Goal: Information Seeking & Learning: Learn about a topic

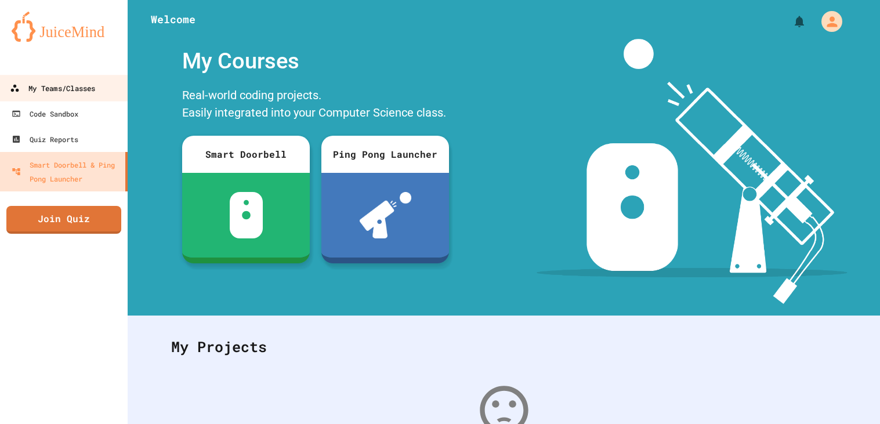
click at [78, 89] on div "My Teams/Classes" at bounding box center [52, 88] width 85 height 15
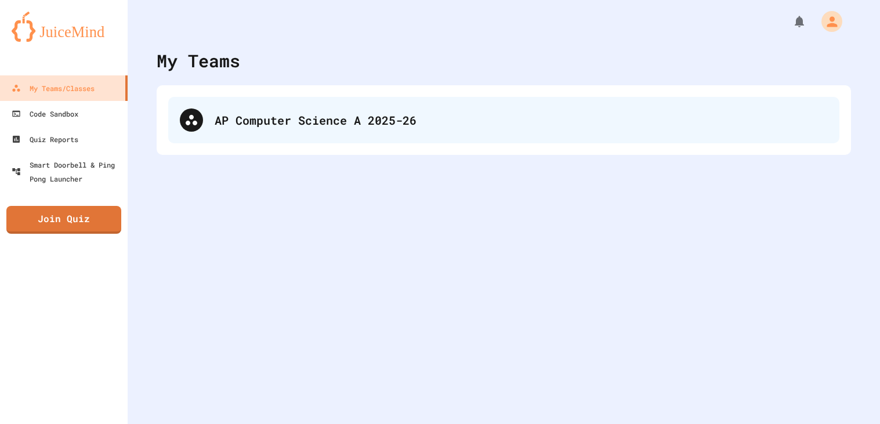
click at [277, 115] on div "AP Computer Science A 2025-26" at bounding box center [521, 119] width 613 height 17
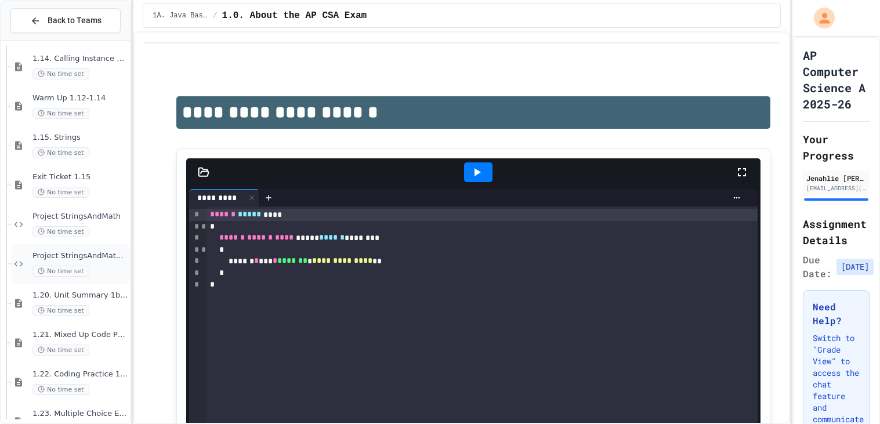
scroll to position [1499, 0]
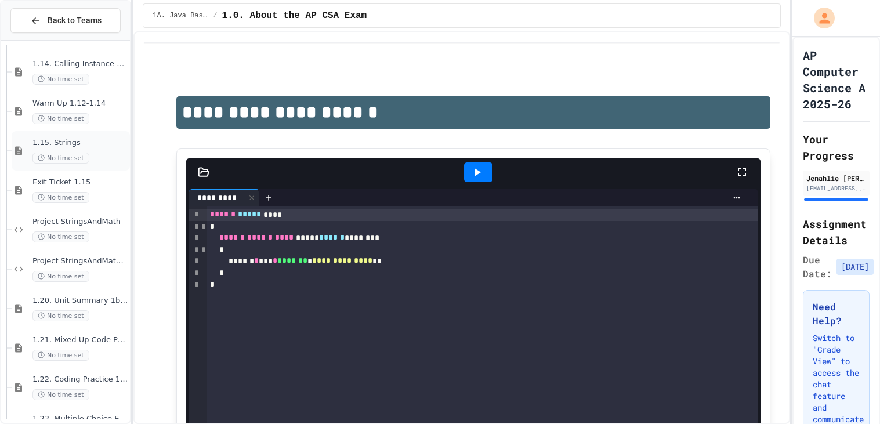
click at [106, 156] on div "No time set" at bounding box center [79, 158] width 95 height 11
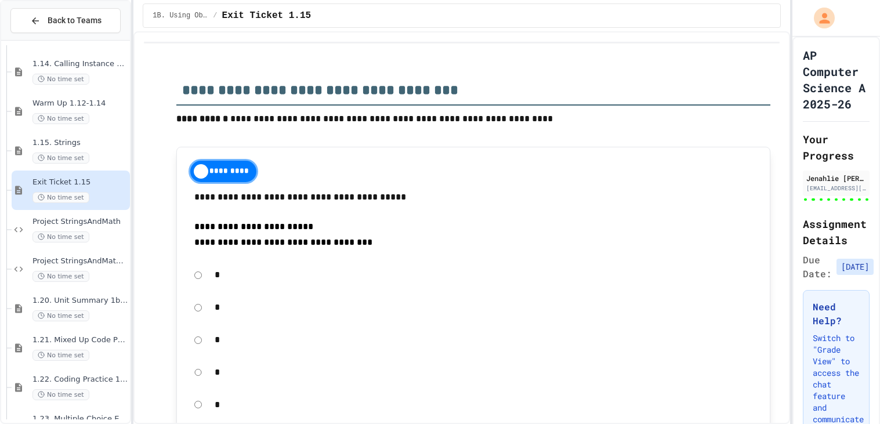
type input "**********"
click at [115, 203] on div "Exit Ticket 1.15 No time set" at bounding box center [71, 190] width 118 height 39
click at [101, 223] on span "Project StringsAndMath" at bounding box center [79, 222] width 95 height 10
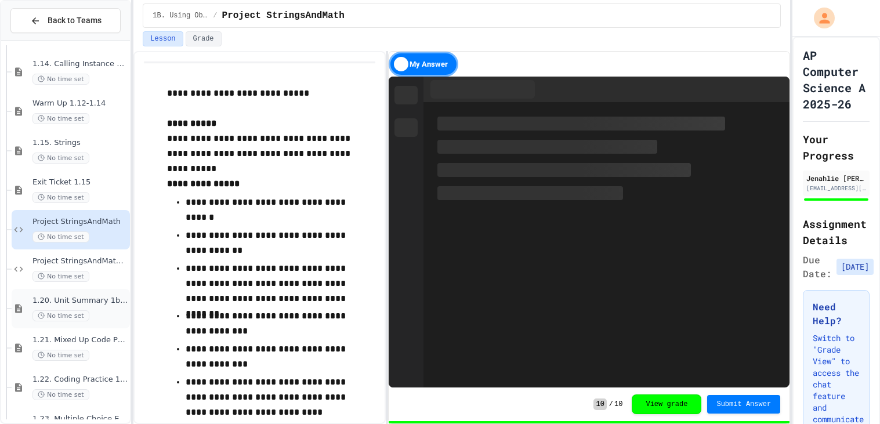
click at [100, 293] on div "1.20. Unit Summary 1b (1.7-1.15) No time set" at bounding box center [71, 308] width 118 height 39
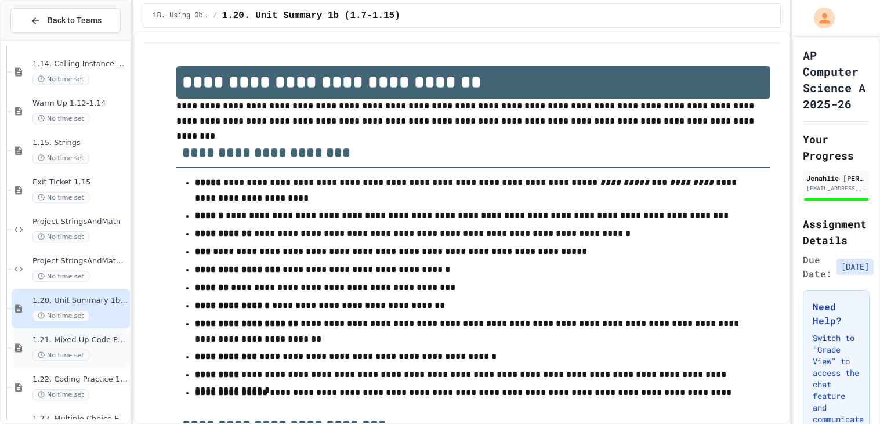
click at [91, 349] on div "1.21. Mixed Up Code Practice 1b (1.7-1.15) No time set" at bounding box center [79, 348] width 95 height 26
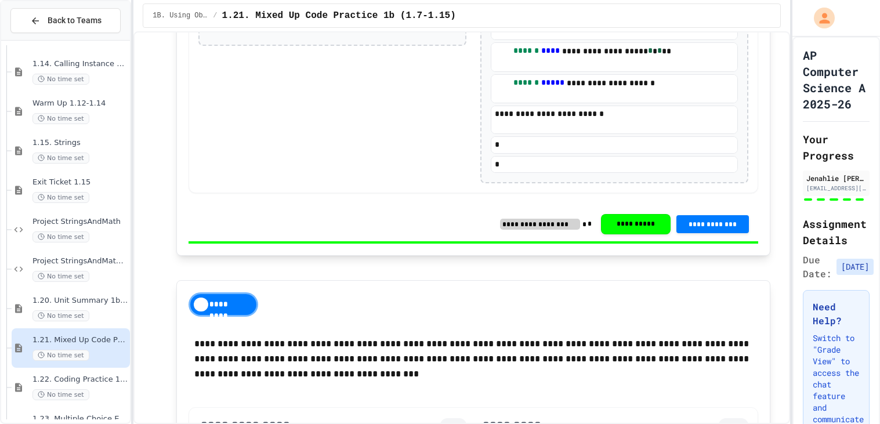
scroll to position [2357, 0]
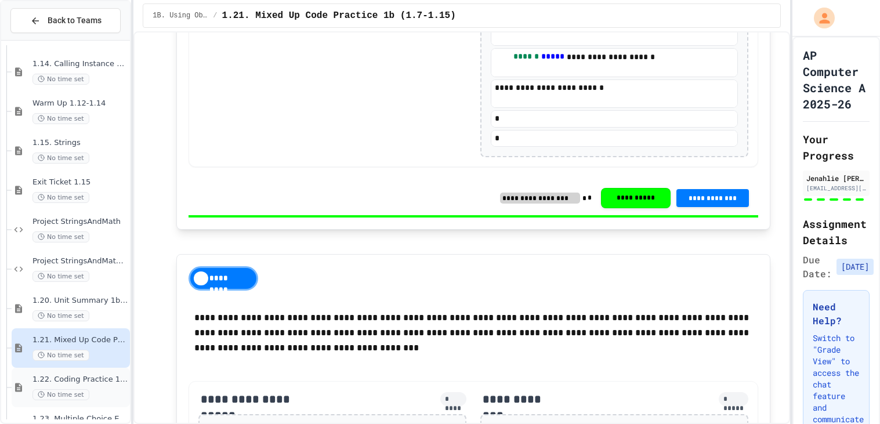
click at [108, 380] on span "1.22. Coding Practice 1b (1.7-1.15)" at bounding box center [79, 380] width 95 height 10
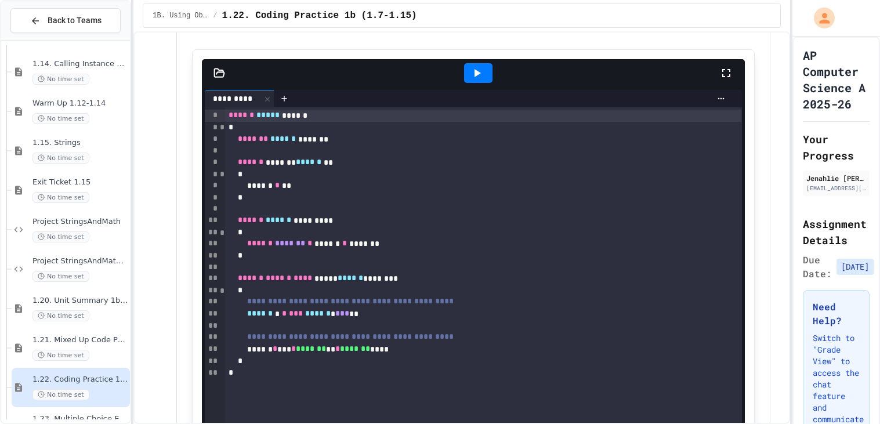
scroll to position [824, 0]
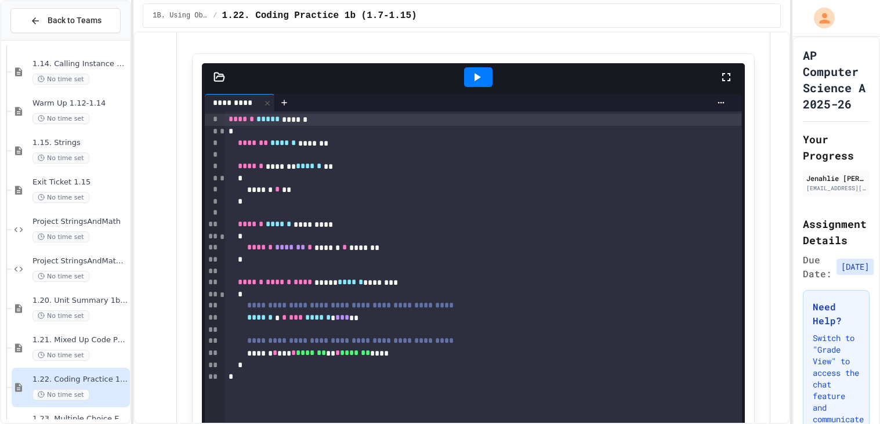
click at [479, 84] on div at bounding box center [478, 77] width 28 height 20
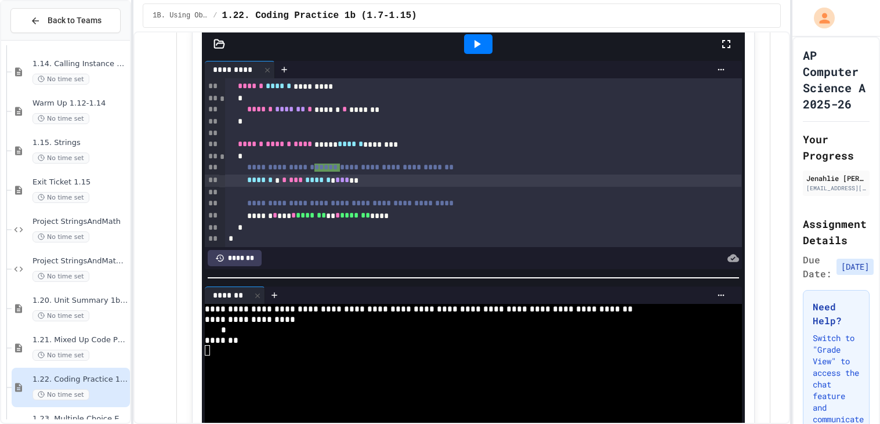
scroll to position [105, 0]
drag, startPoint x: 302, startPoint y: 179, endPoint x: 269, endPoint y: 179, distance: 33.1
click at [269, 179] on div "****** * * *** ****** * *** **" at bounding box center [483, 180] width 516 height 12
click at [464, 34] on div at bounding box center [478, 43] width 40 height 31
click at [470, 39] on icon at bounding box center [477, 44] width 14 height 14
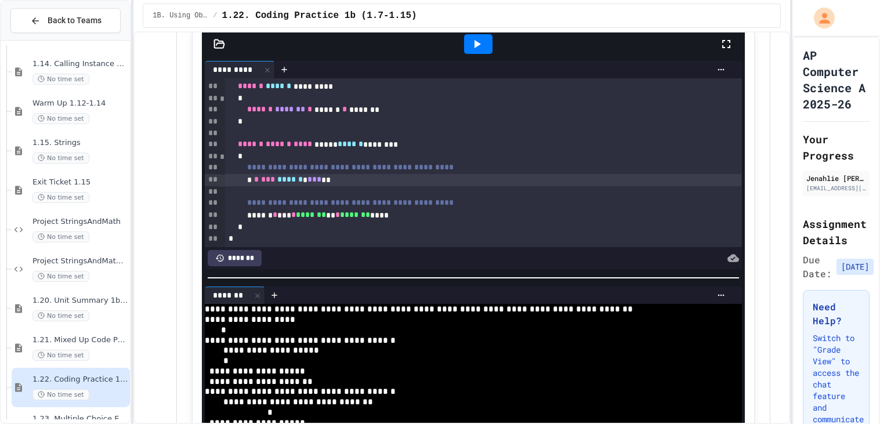
click at [267, 185] on div "* * *** ****** * *** **" at bounding box center [483, 180] width 516 height 12
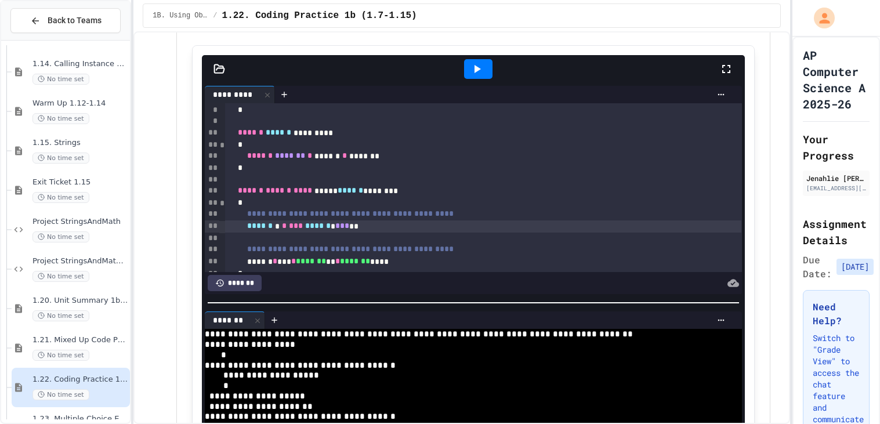
scroll to position [84, 0]
click at [482, 74] on icon at bounding box center [477, 69] width 14 height 14
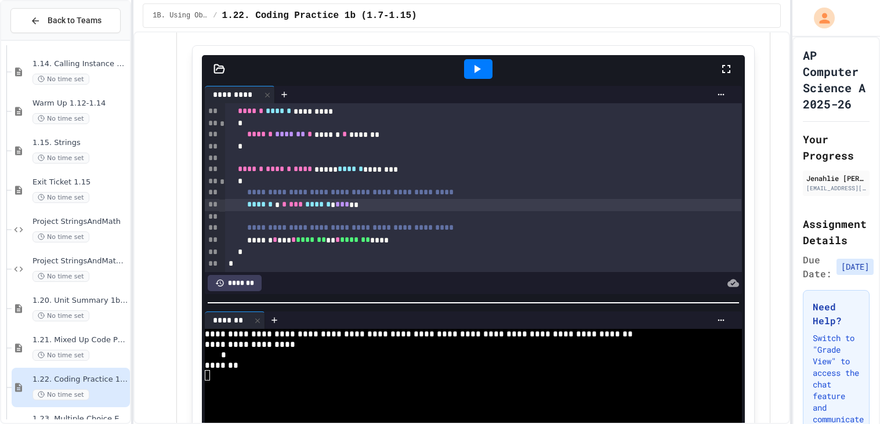
scroll to position [100, 0]
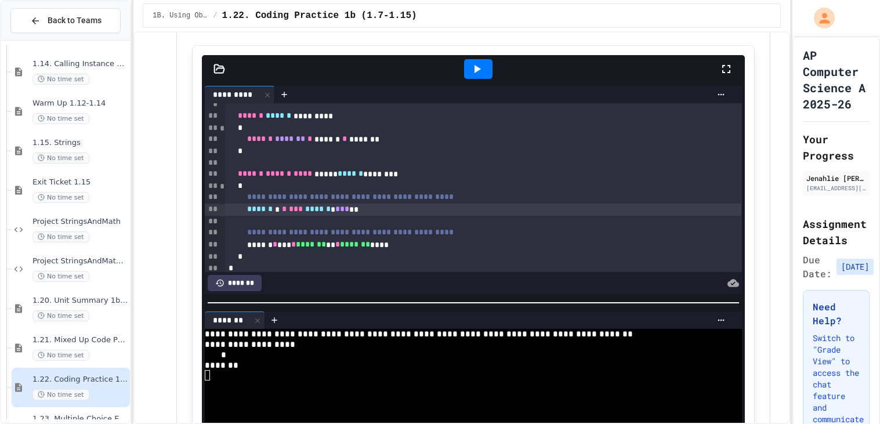
click at [319, 151] on div "*" at bounding box center [483, 152] width 516 height 12
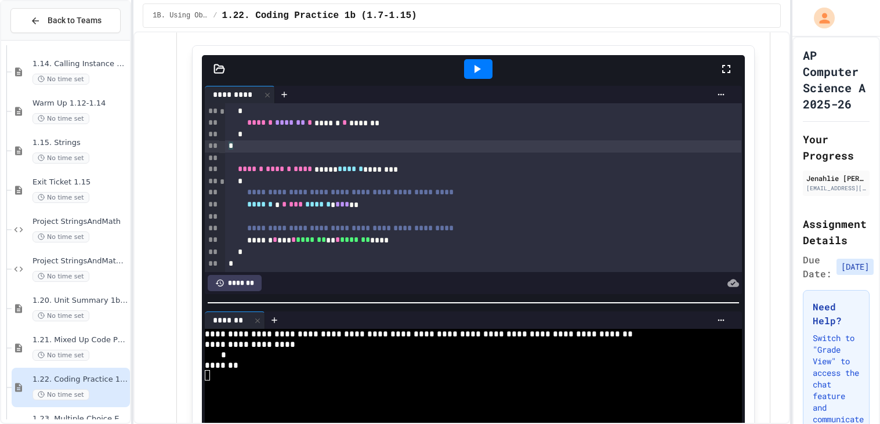
scroll to position [114, 0]
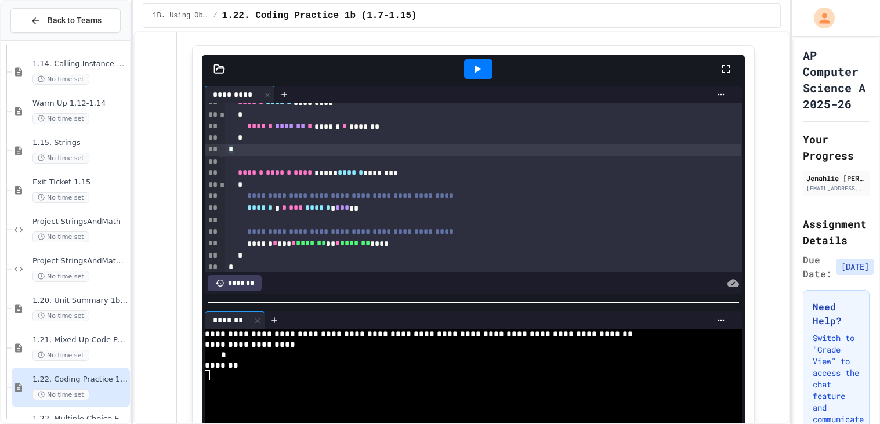
click at [247, 145] on div "*" at bounding box center [483, 150] width 516 height 12
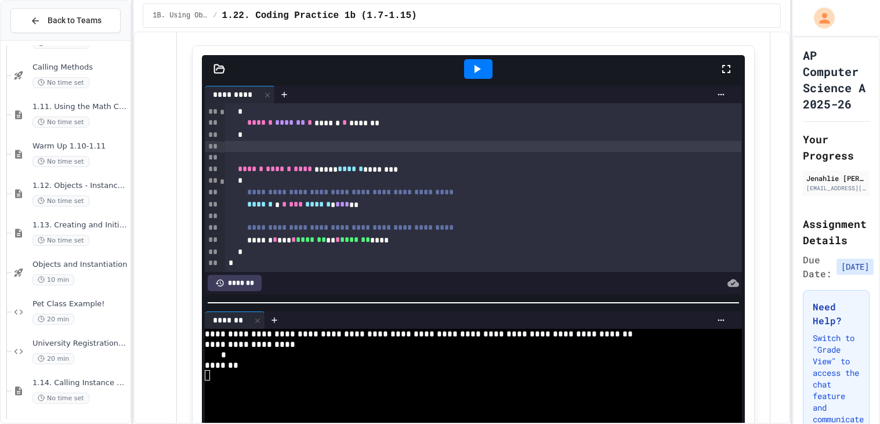
scroll to position [0, 0]
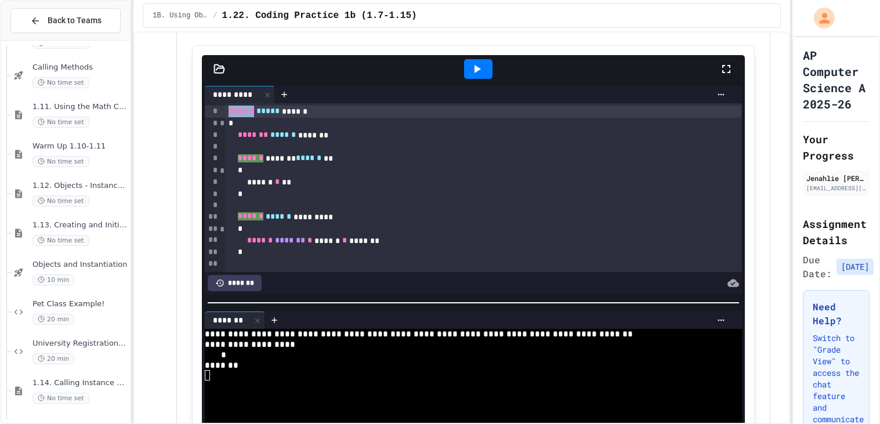
drag, startPoint x: 259, startPoint y: 110, endPoint x: 213, endPoint y: 107, distance: 46.5
click at [213, 107] on div "**********" at bounding box center [473, 187] width 537 height 169
click at [477, 62] on icon at bounding box center [477, 69] width 14 height 14
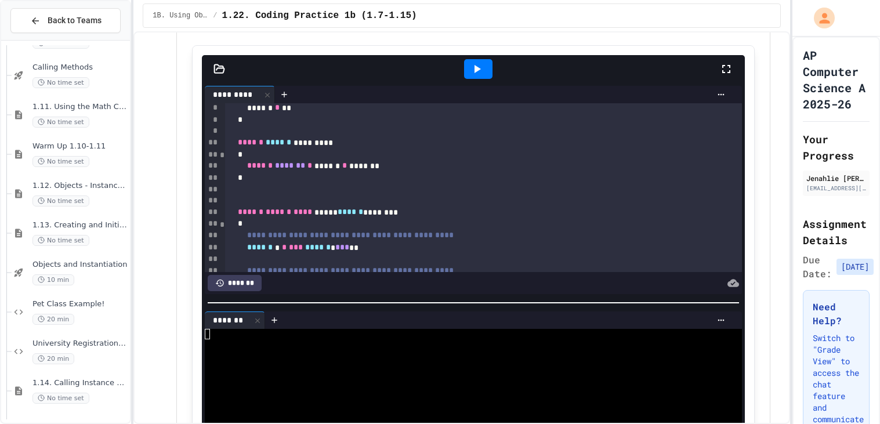
scroll to position [117, 0]
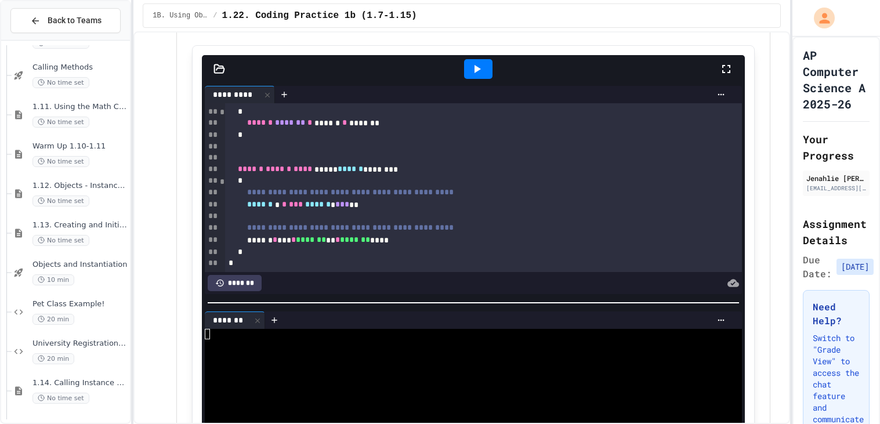
click at [482, 69] on icon at bounding box center [477, 69] width 14 height 14
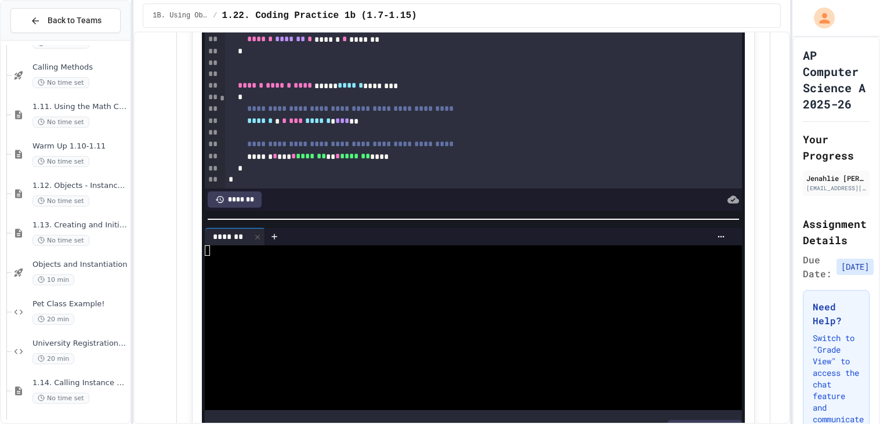
scroll to position [0, 0]
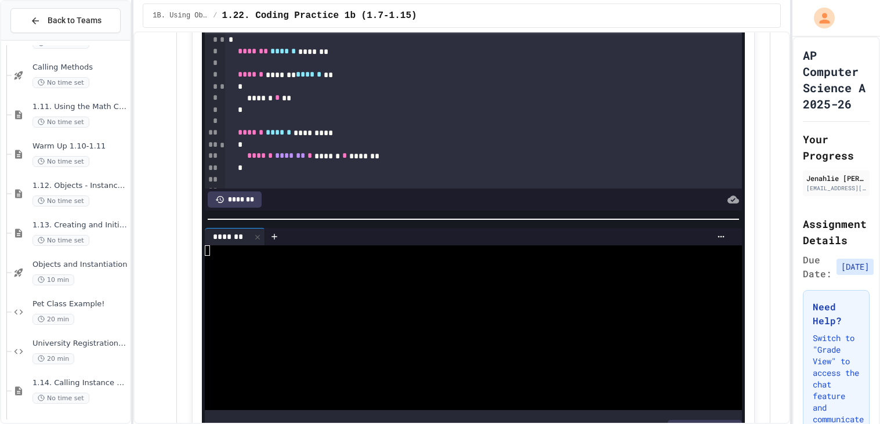
click at [173, 423] on div at bounding box center [440, 425] width 880 height 0
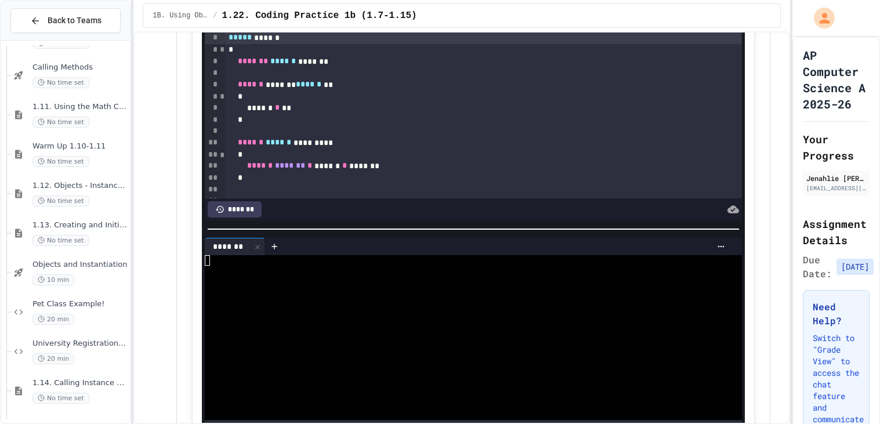
scroll to position [783, 0]
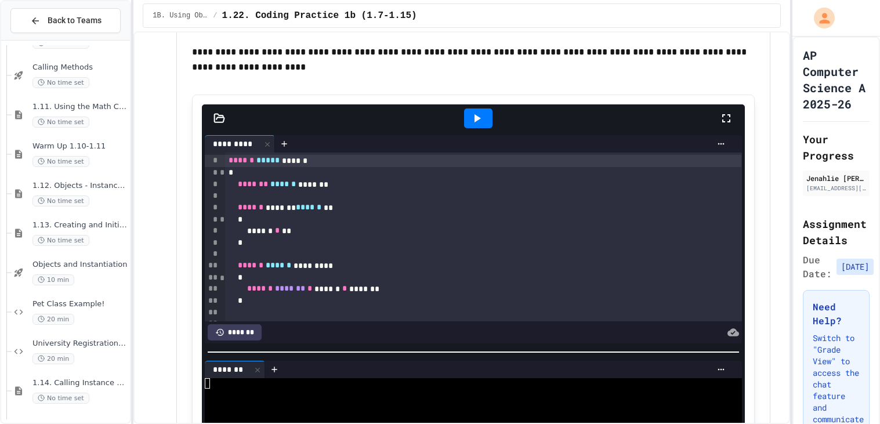
click at [477, 121] on icon at bounding box center [477, 118] width 14 height 14
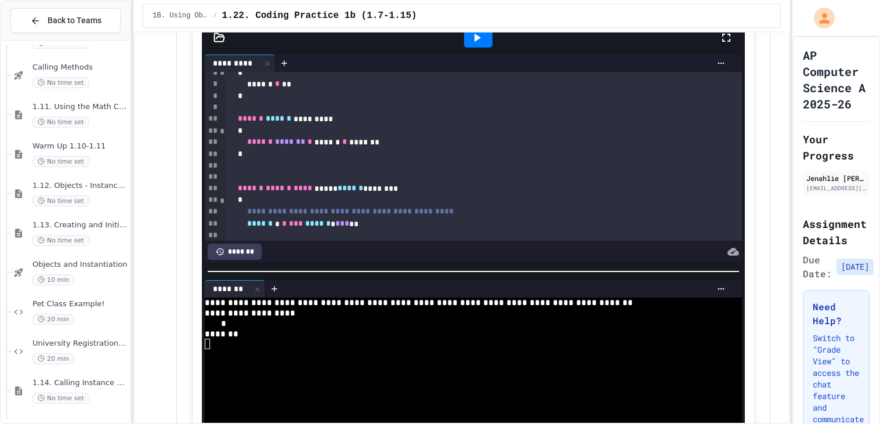
scroll to position [117, 0]
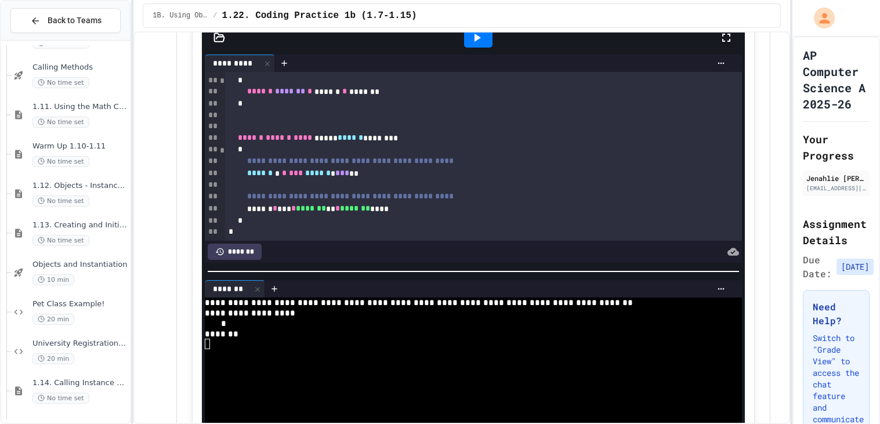
click at [340, 209] on span "*" at bounding box center [337, 208] width 5 height 8
click at [484, 44] on div at bounding box center [478, 38] width 28 height 20
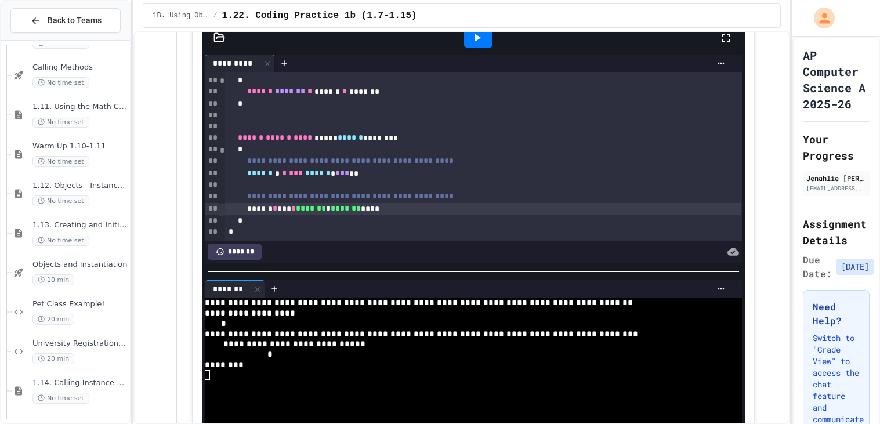
click at [361, 212] on span "*******" at bounding box center [346, 208] width 30 height 8
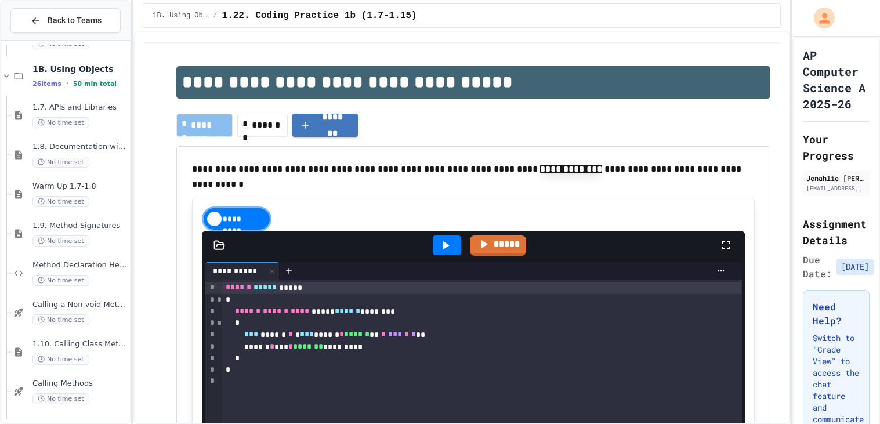
scroll to position [859, 0]
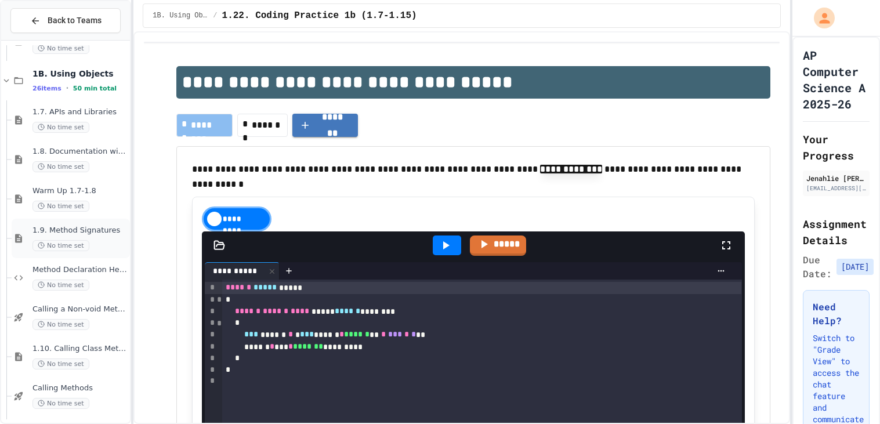
click at [103, 241] on div "No time set" at bounding box center [79, 245] width 95 height 11
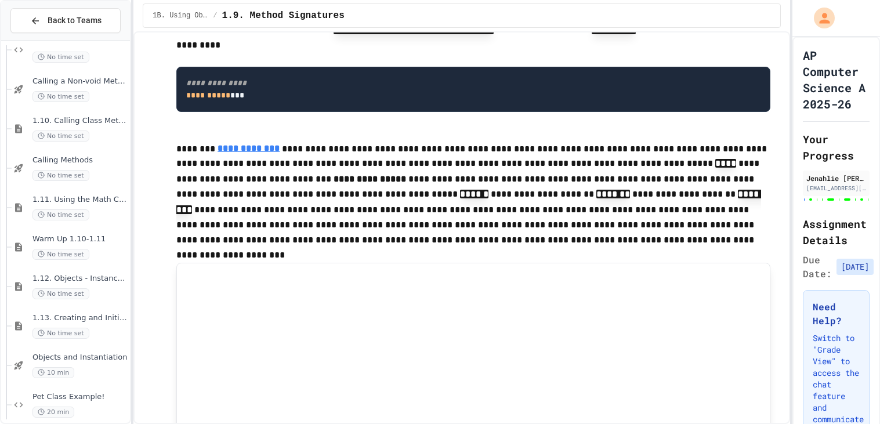
scroll to position [1090, 0]
click at [102, 241] on span "Warm Up 1.10-1.11" at bounding box center [79, 236] width 95 height 10
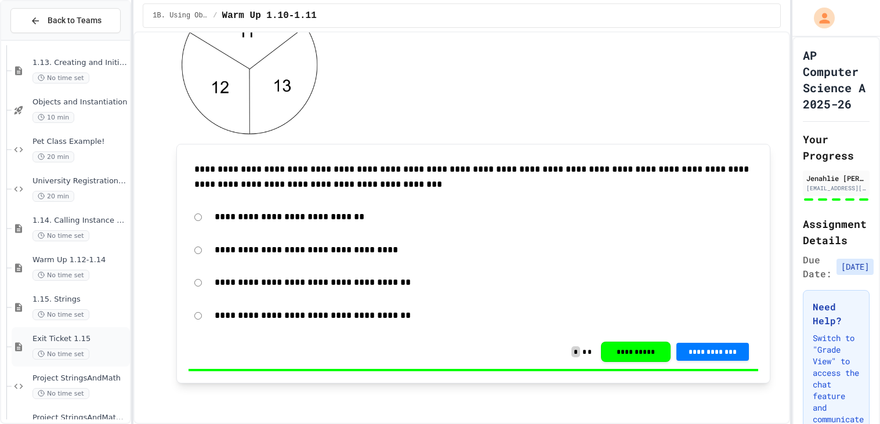
scroll to position [1338, 0]
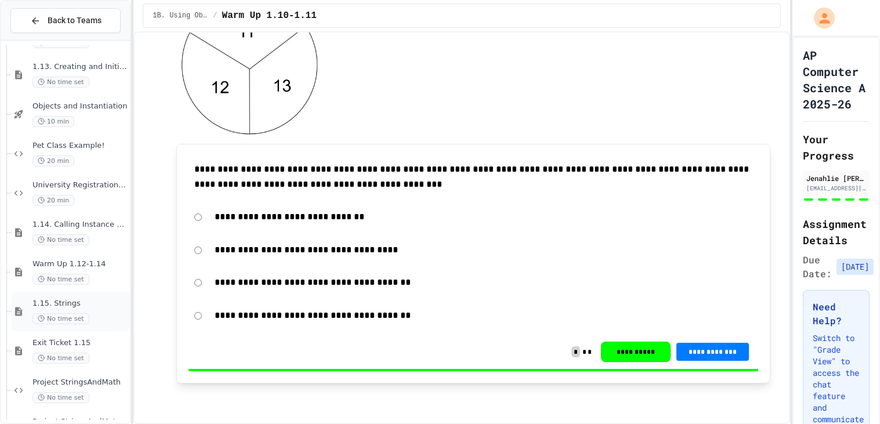
click at [107, 310] on div "1.15. Strings No time set" at bounding box center [79, 312] width 95 height 26
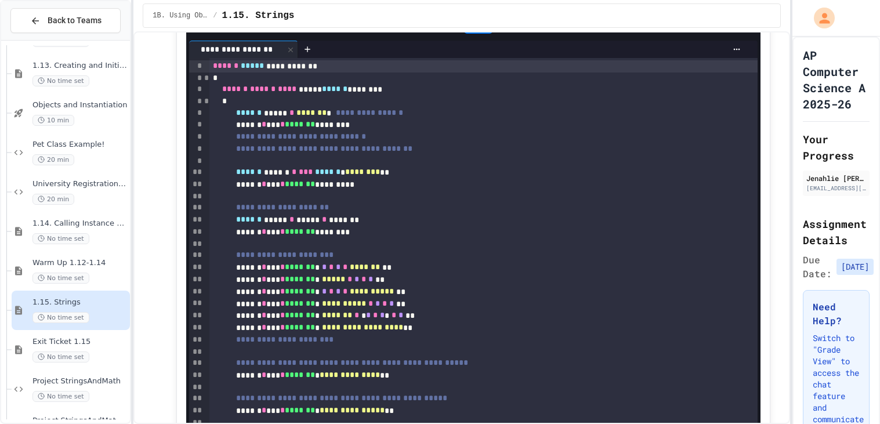
scroll to position [423, 0]
click at [101, 267] on div "Warm Up 1.12-1.14 No time set" at bounding box center [79, 271] width 95 height 26
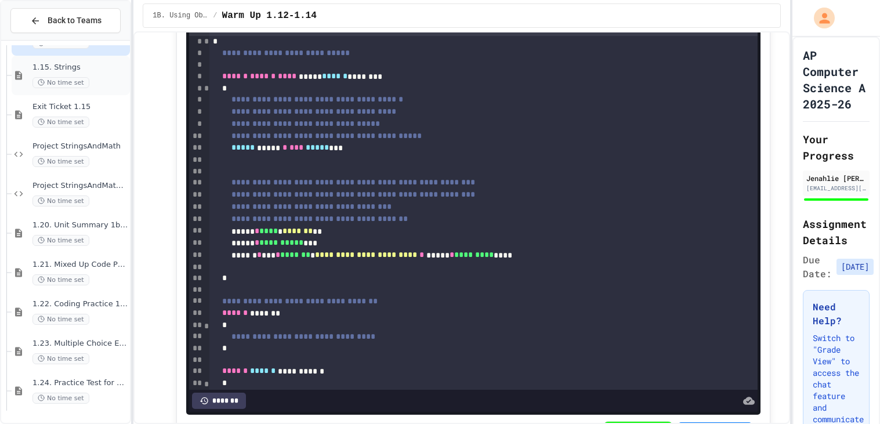
scroll to position [1611, 0]
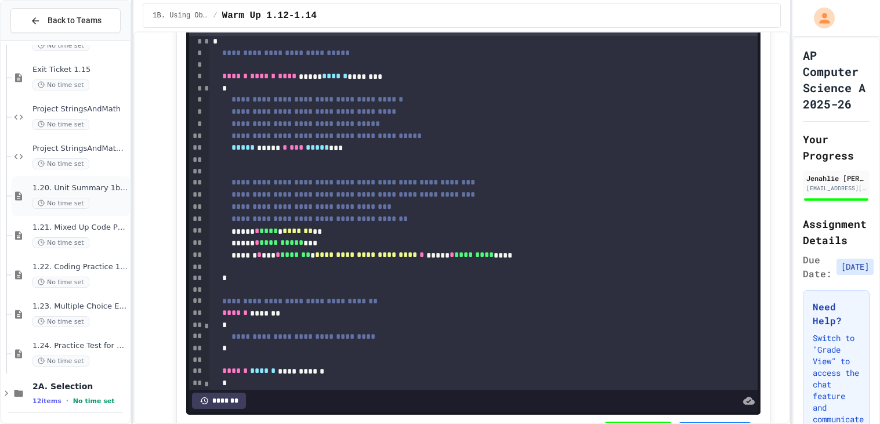
click at [115, 195] on div "1.20. Unit Summary 1b (1.7-1.15) No time set" at bounding box center [79, 196] width 95 height 26
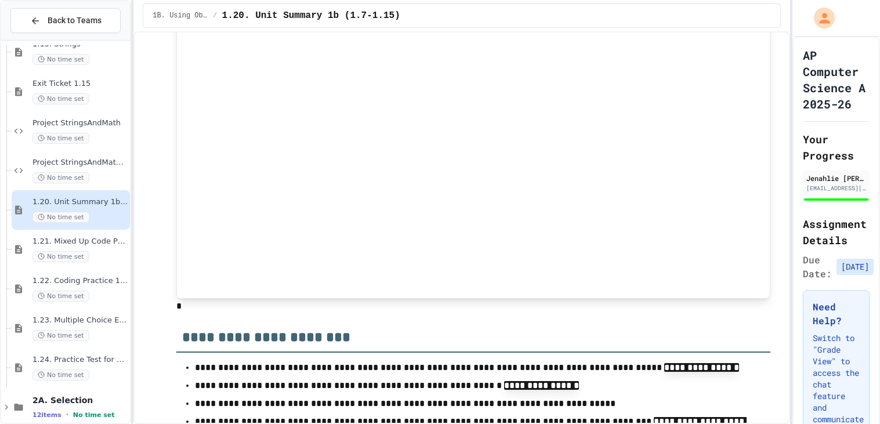
scroll to position [1706, 0]
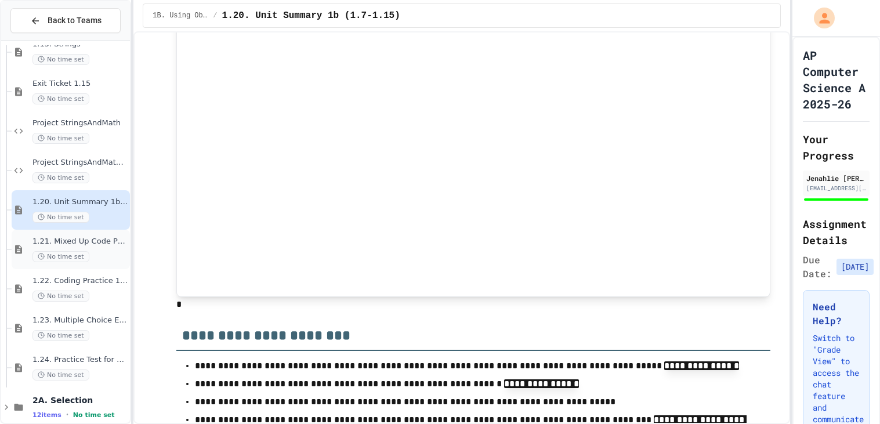
click at [93, 240] on span "1.21. Mixed Up Code Practice 1b (1.7-1.15)" at bounding box center [79, 242] width 95 height 10
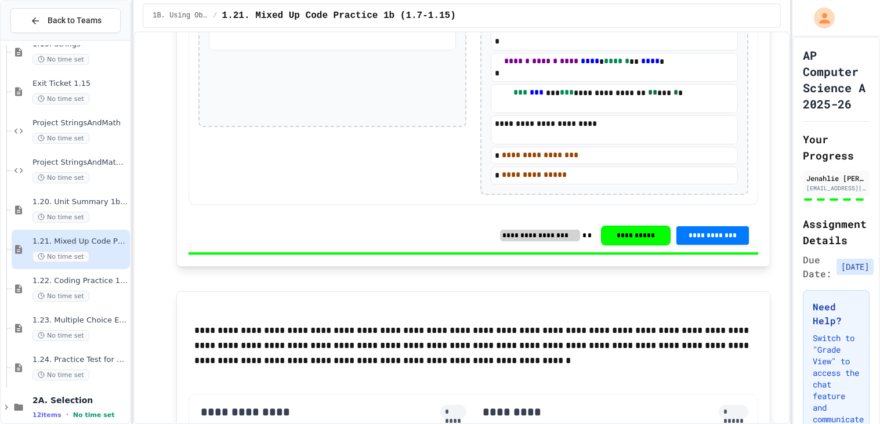
scroll to position [337, 0]
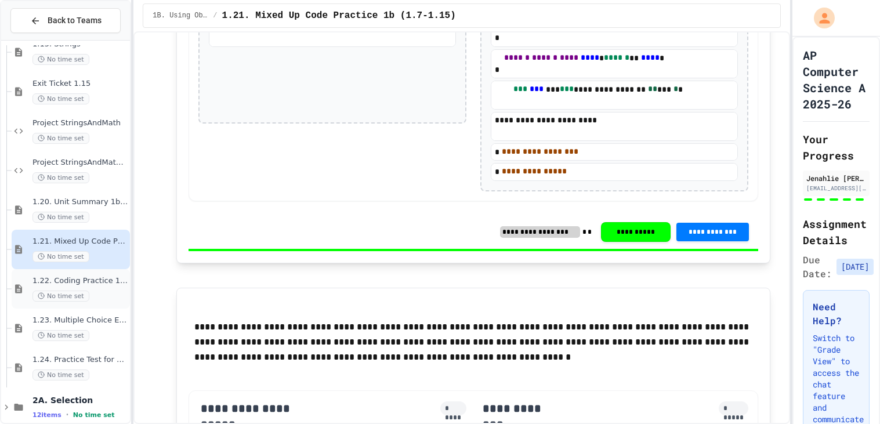
click at [94, 295] on div "No time set" at bounding box center [79, 296] width 95 height 11
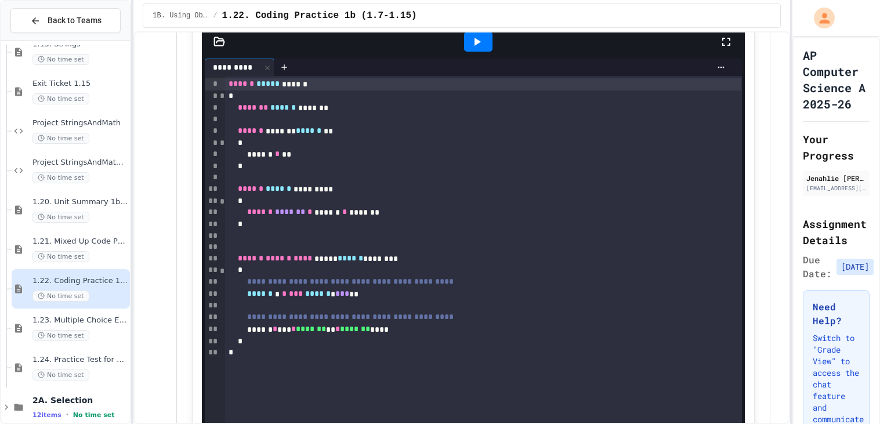
scroll to position [862, 0]
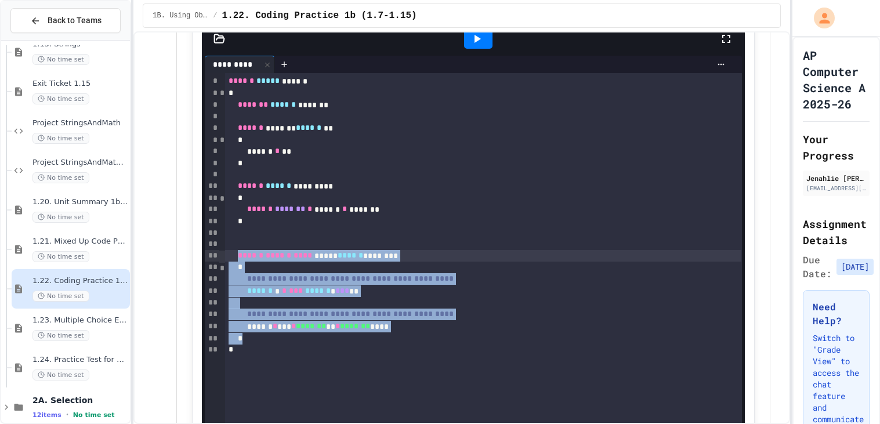
drag, startPoint x: 264, startPoint y: 337, endPoint x: 249, endPoint y: 256, distance: 82.5
click at [249, 256] on div "**********" at bounding box center [483, 270] width 517 height 394
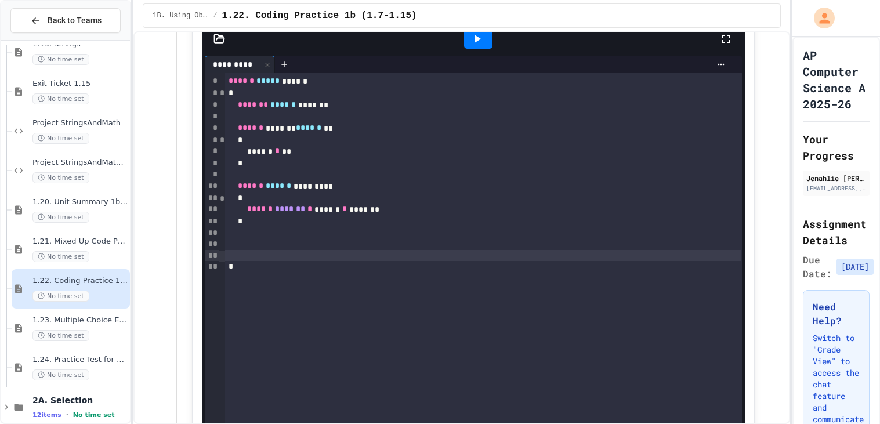
click at [299, 97] on div "*" at bounding box center [483, 94] width 516 height 12
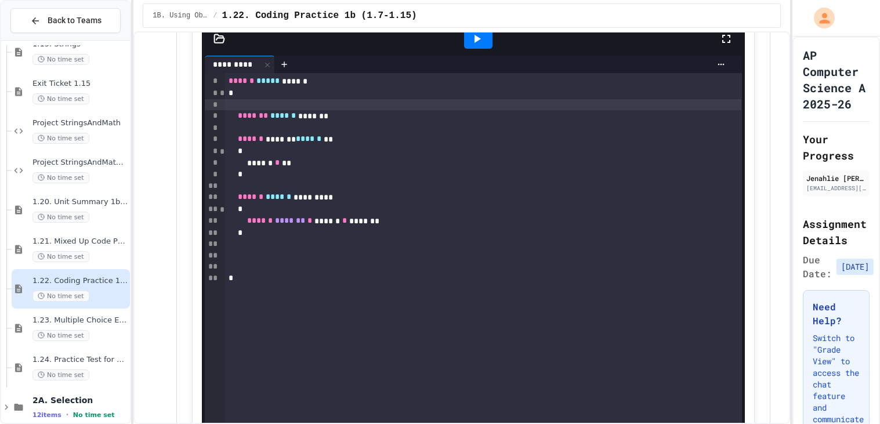
click at [517, 119] on div "******* ****** *******" at bounding box center [483, 116] width 516 height 12
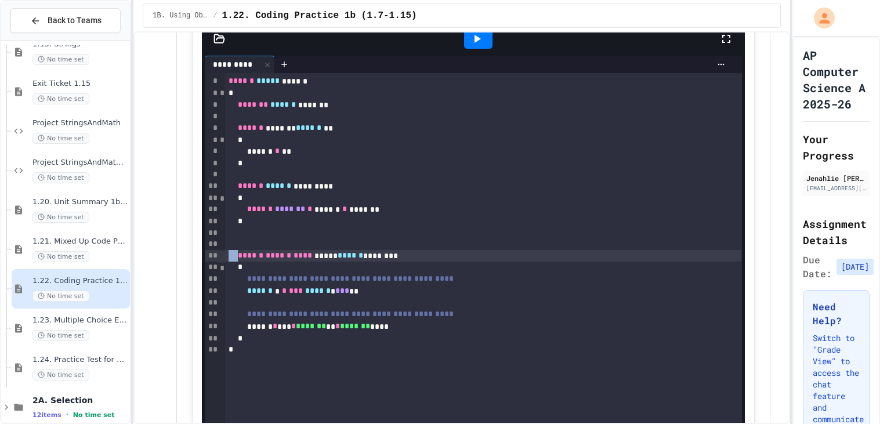
click at [508, 262] on div "****** ****** **** ***** ****** ********" at bounding box center [483, 256] width 516 height 12
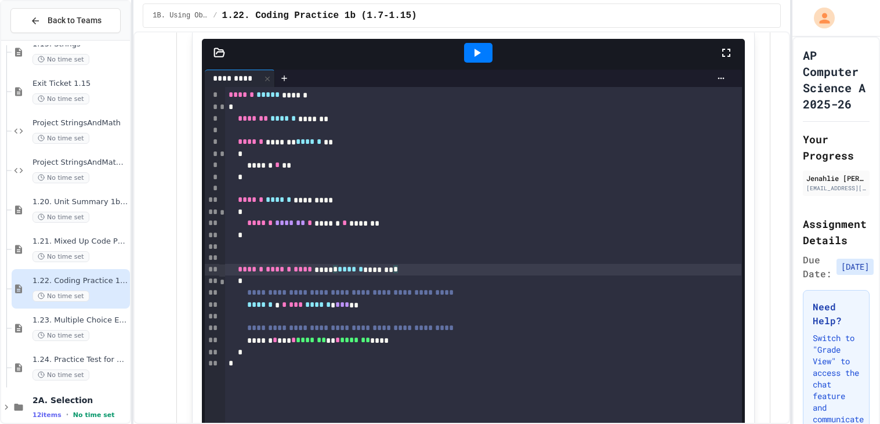
scroll to position [848, 0]
click at [111, 193] on div "1.20. Unit Summary 1b (1.7-1.15) No time set" at bounding box center [71, 209] width 118 height 39
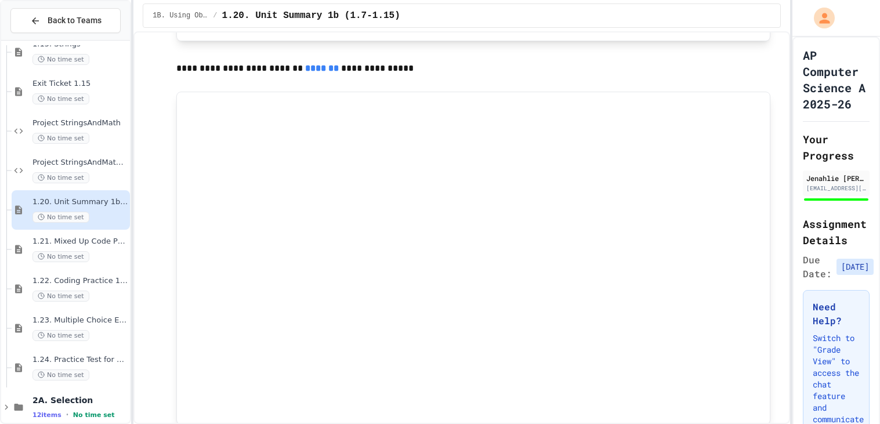
scroll to position [1584, 0]
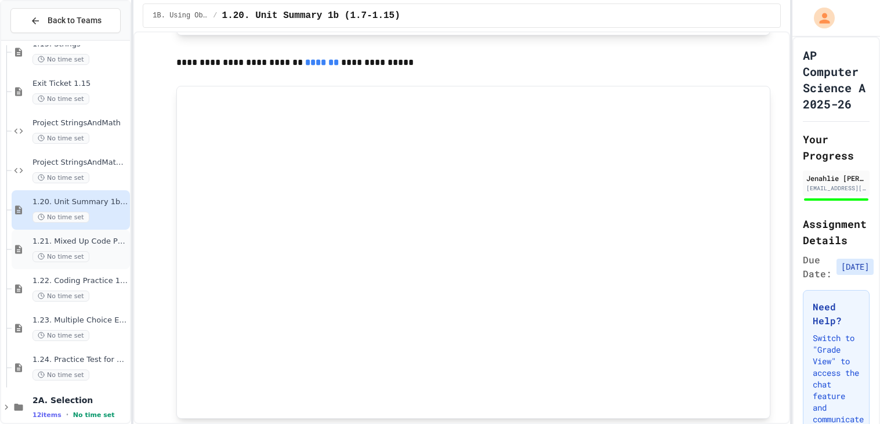
click at [115, 235] on div "1.21. Mixed Up Code Practice 1b (1.7-1.15) No time set" at bounding box center [71, 249] width 118 height 39
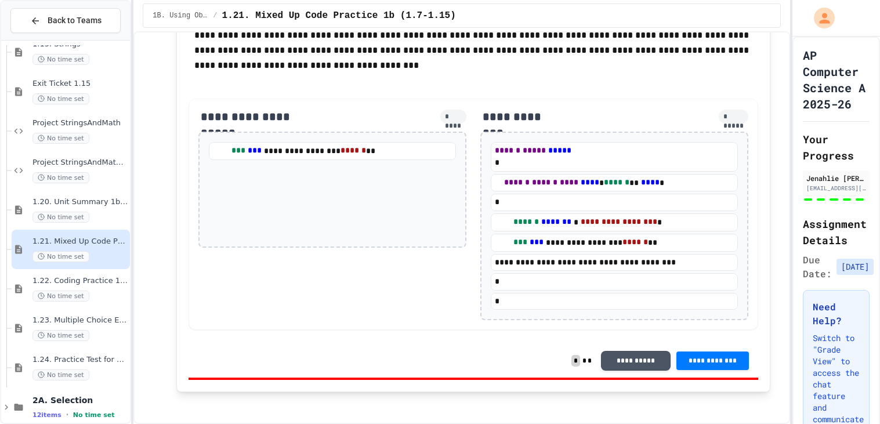
scroll to position [2646, 0]
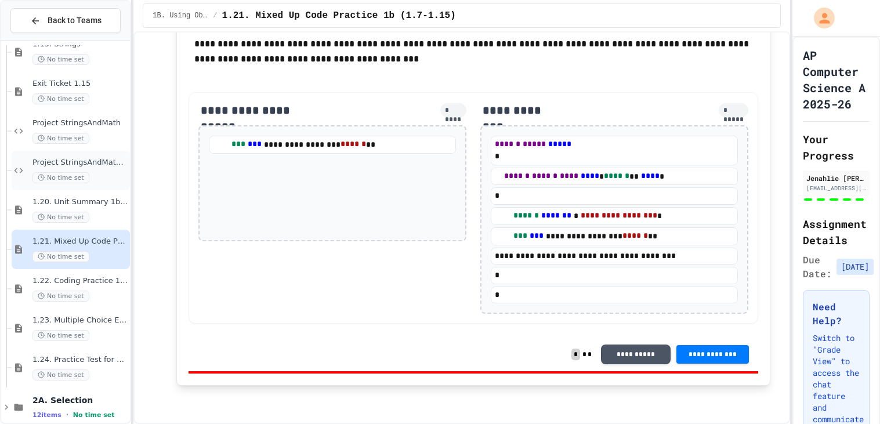
click at [102, 176] on div "No time set" at bounding box center [79, 177] width 95 height 11
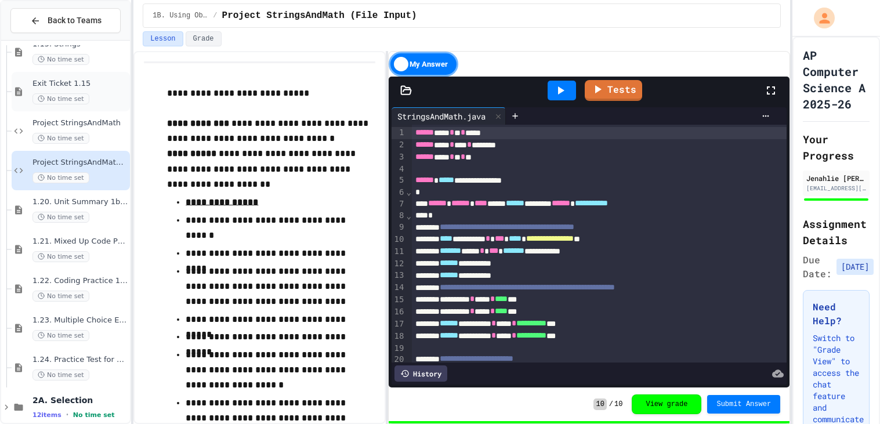
click at [106, 87] on span "Exit Ticket 1.15" at bounding box center [79, 84] width 95 height 10
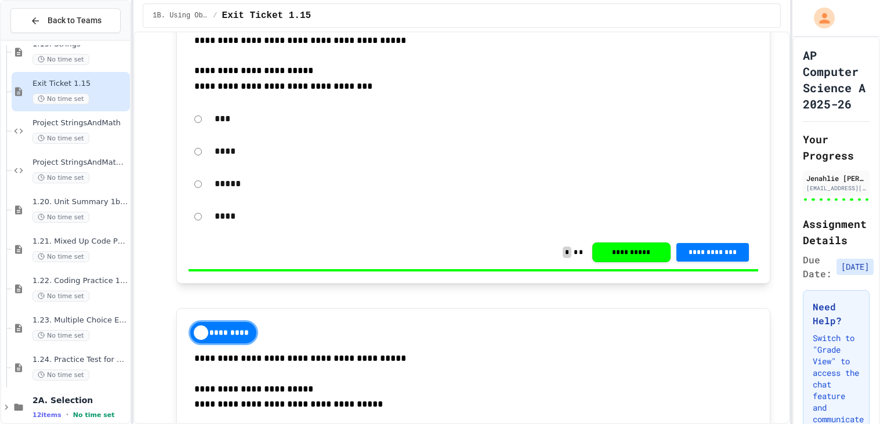
type input "**********"
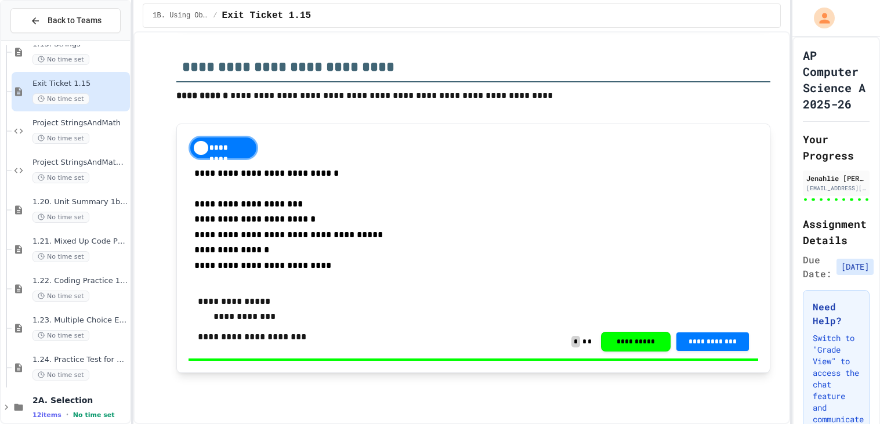
scroll to position [2775, 0]
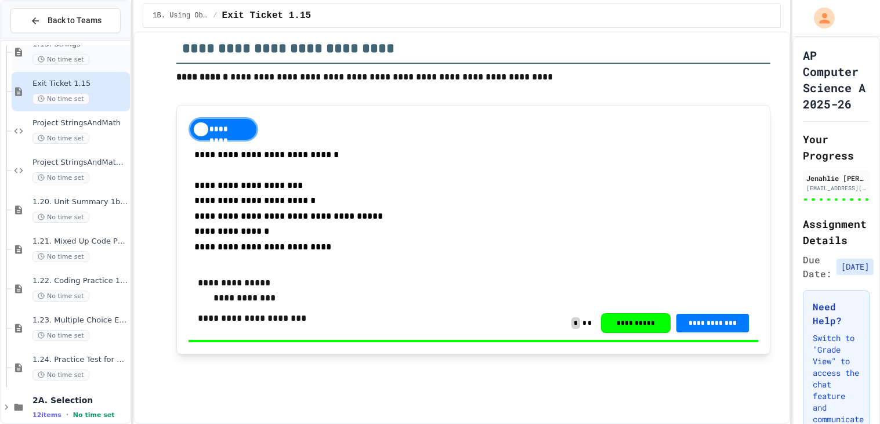
click at [118, 61] on div "No time set" at bounding box center [79, 59] width 95 height 11
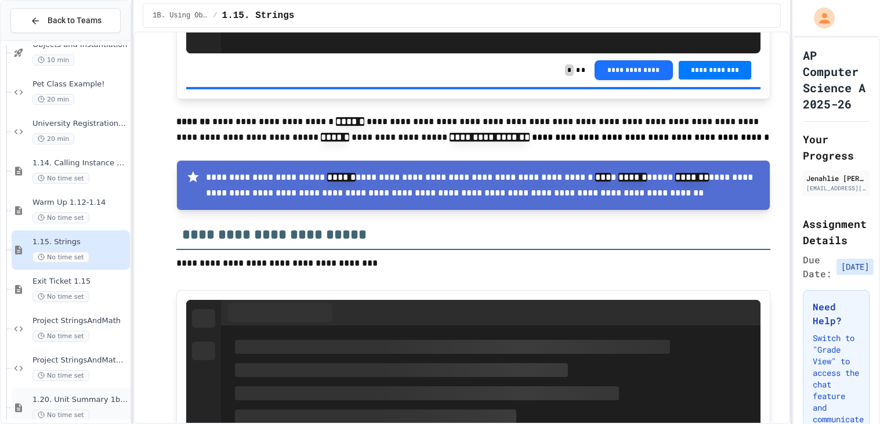
scroll to position [1269, 0]
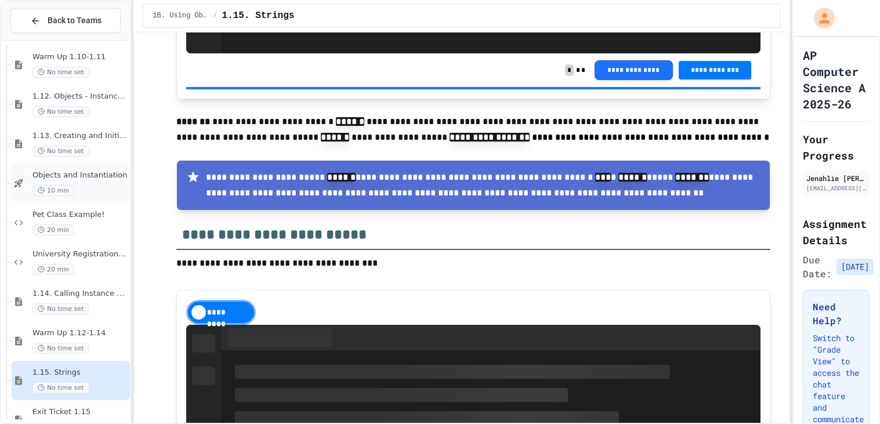
click at [92, 186] on div "10 min" at bounding box center [79, 190] width 95 height 11
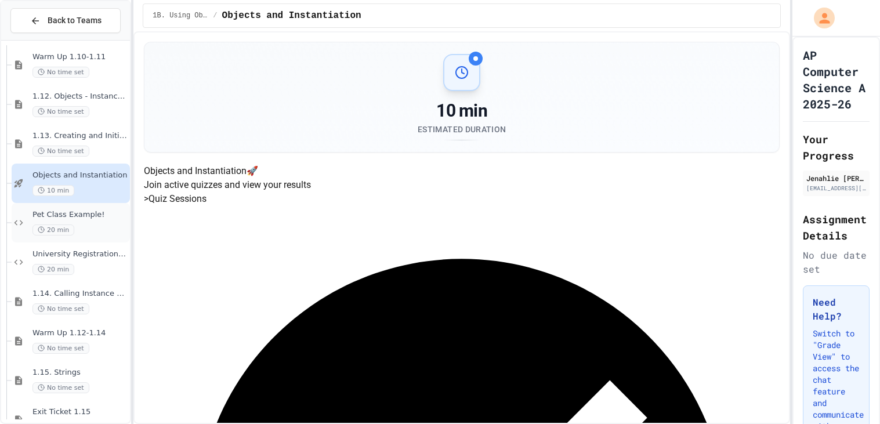
click at [95, 221] on div "Pet Class Example! 20 min" at bounding box center [79, 223] width 95 height 26
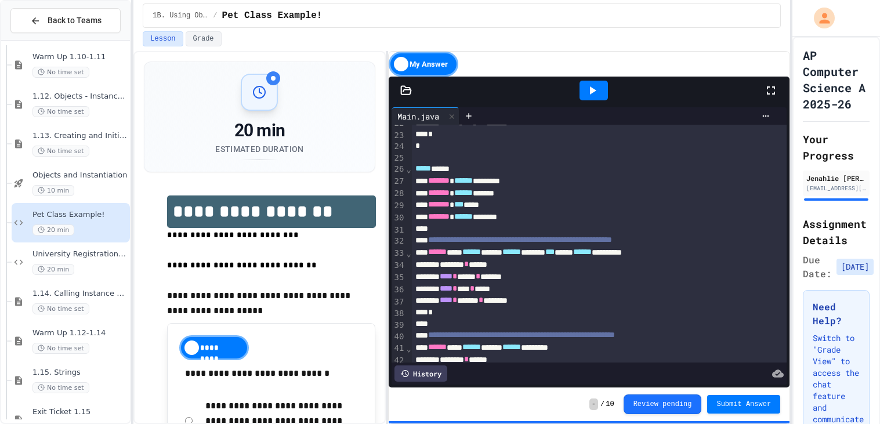
scroll to position [271, 0]
